Goal: Information Seeking & Learning: Learn about a topic

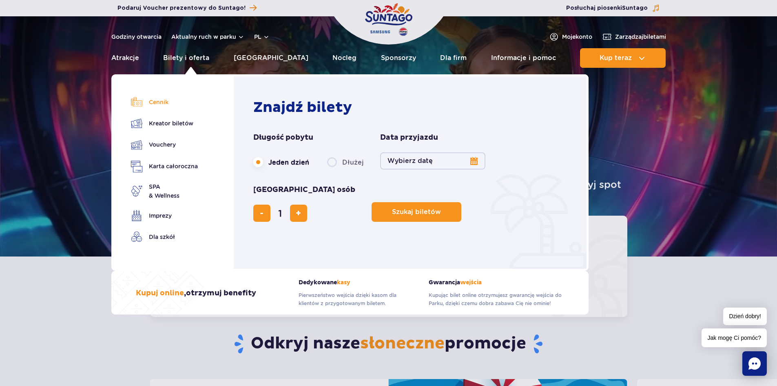
click at [168, 99] on link "Cennik" at bounding box center [164, 101] width 67 height 11
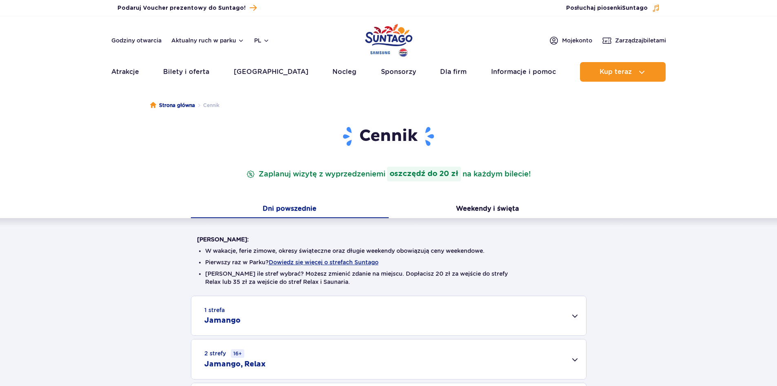
scroll to position [163, 0]
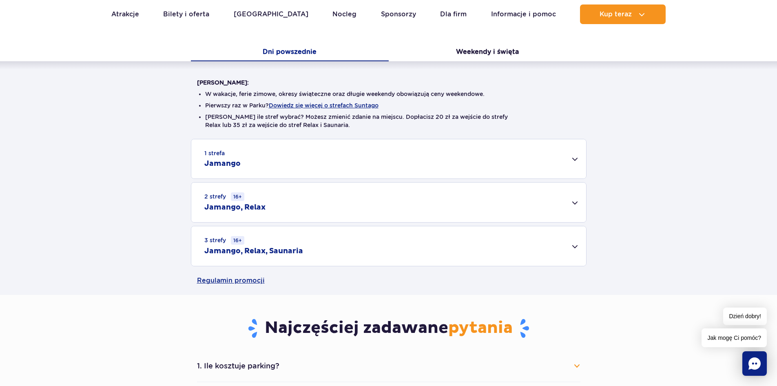
click at [329, 164] on div "1 strefa Jamango" at bounding box center [388, 158] width 395 height 39
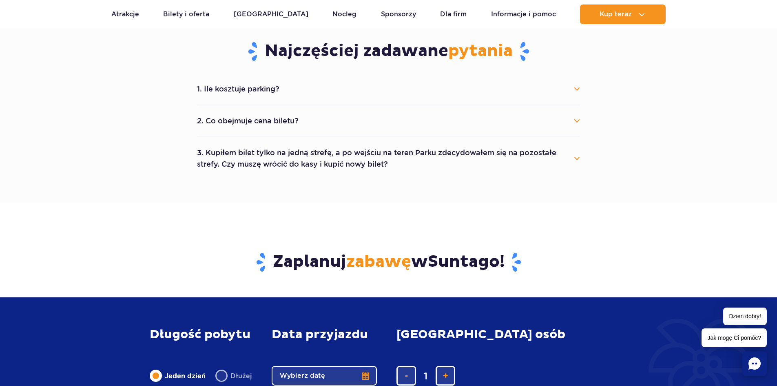
scroll to position [735, 0]
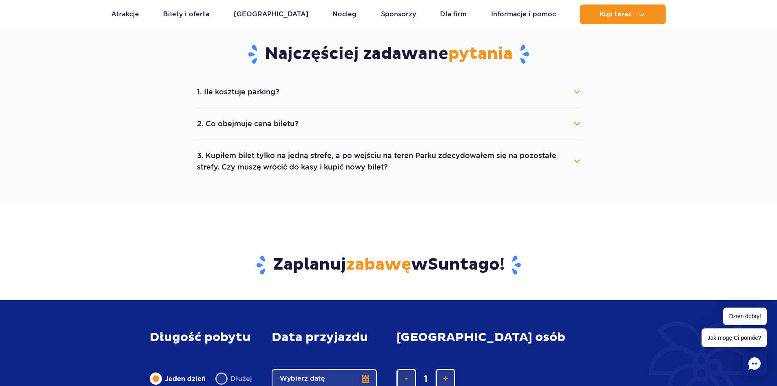
click at [361, 89] on button "1. Ile kosztuje parking?" at bounding box center [389, 92] width 384 height 18
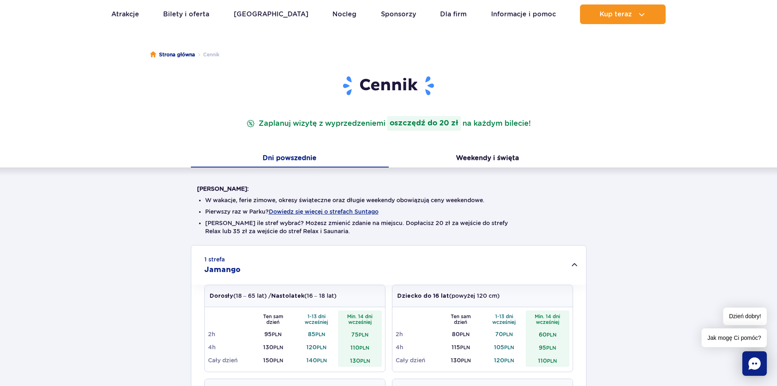
scroll to position [0, 0]
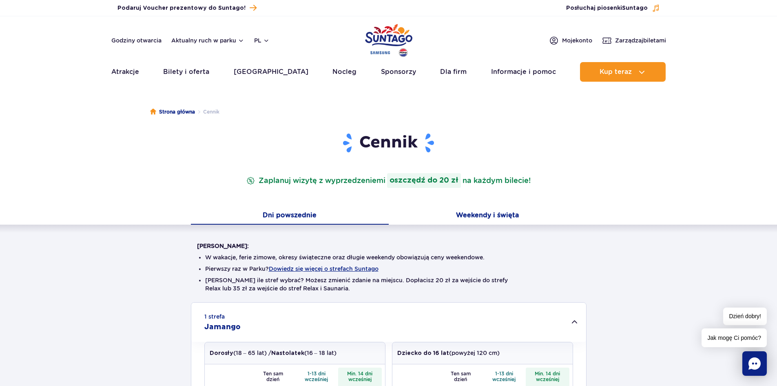
click at [486, 220] on button "Weekendy i święta" at bounding box center [488, 215] width 198 height 17
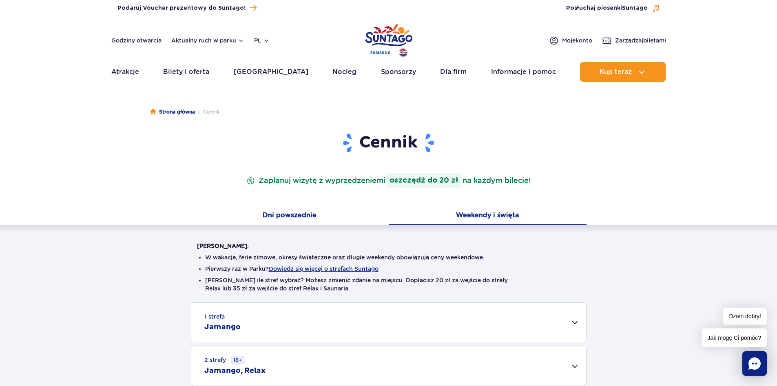
click at [316, 211] on button "Dni powszednie" at bounding box center [290, 215] width 198 height 17
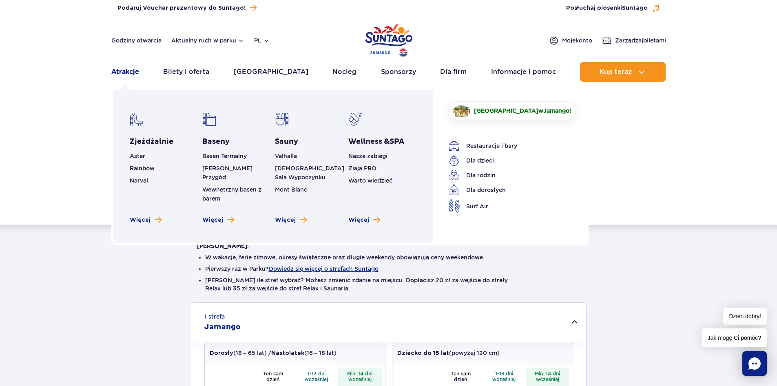
click at [138, 69] on link "Atrakcje" at bounding box center [125, 72] width 28 height 20
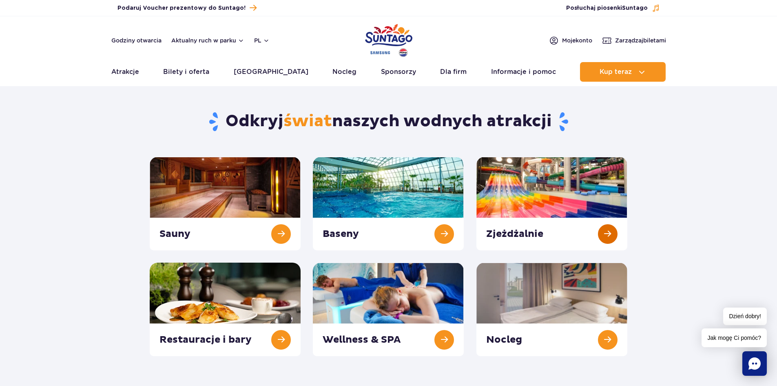
click at [513, 173] on link at bounding box center [552, 203] width 151 height 93
